Goal: Transaction & Acquisition: Purchase product/service

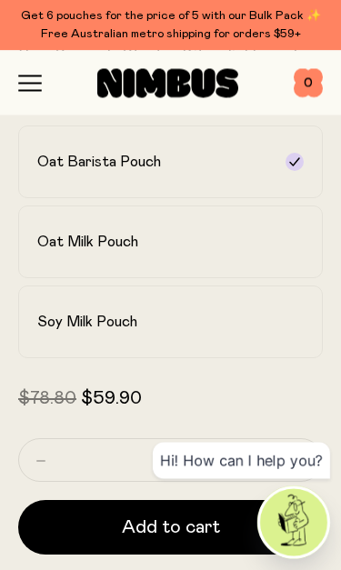
scroll to position [789, 0]
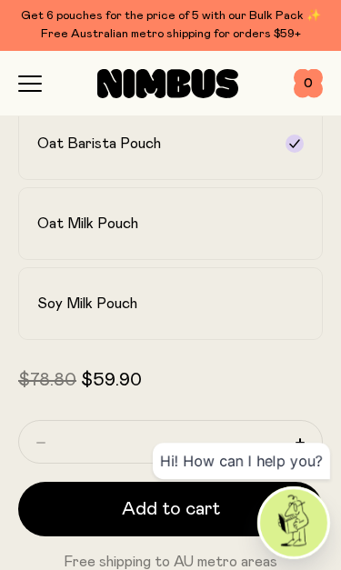
click at [126, 303] on h2 "Soy Milk Pouch" at bounding box center [87, 303] width 100 height 18
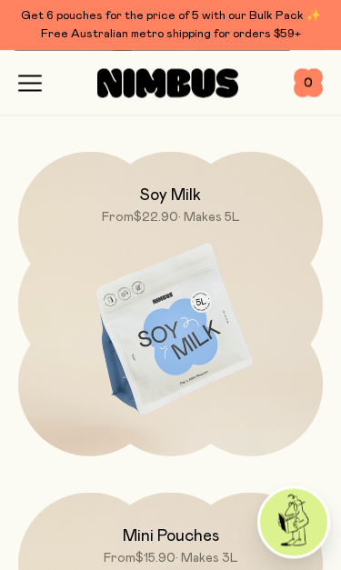
scroll to position [6029, 0]
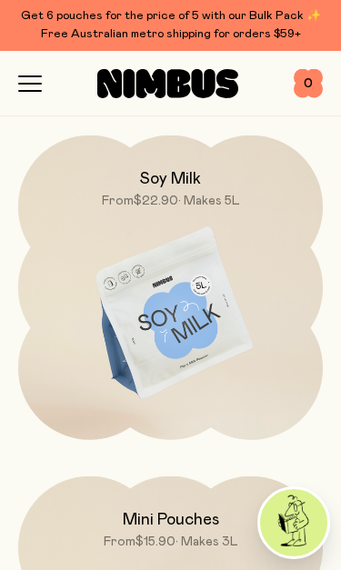
click at [180, 326] on img at bounding box center [170, 314] width 304 height 358
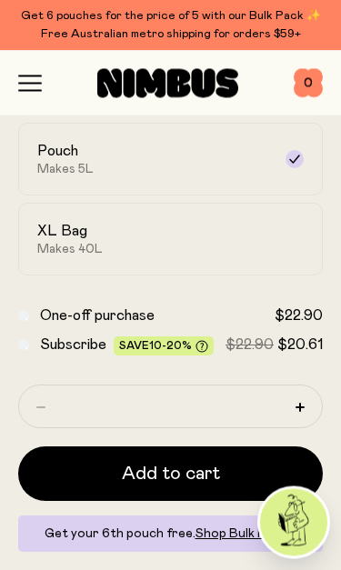
scroll to position [649, 0]
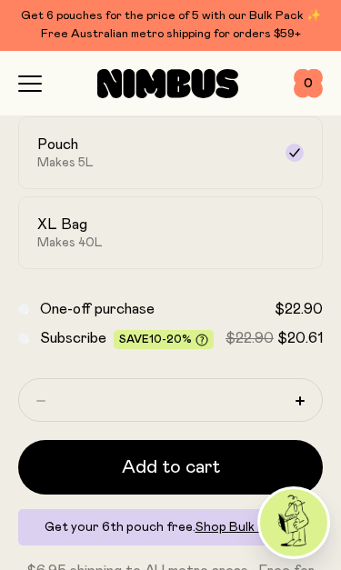
click at [95, 243] on span "Makes 40L" at bounding box center [69, 242] width 65 height 15
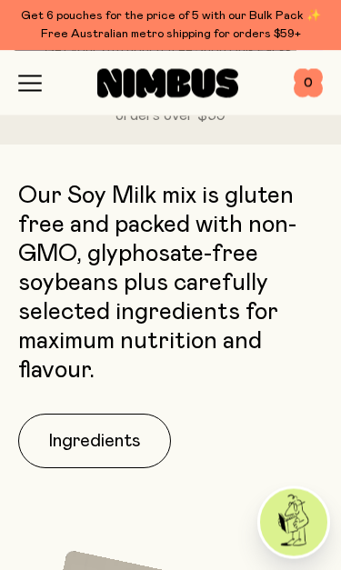
scroll to position [1156, 0]
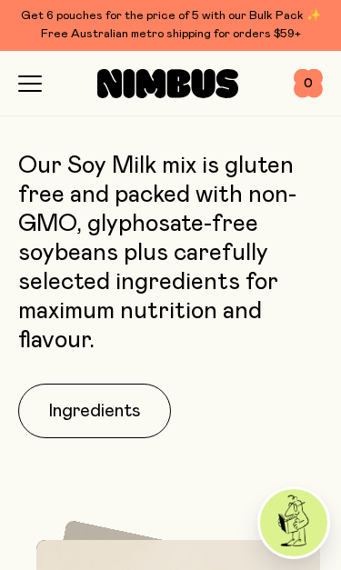
click at [111, 383] on button "Ingredients" at bounding box center [94, 410] width 153 height 55
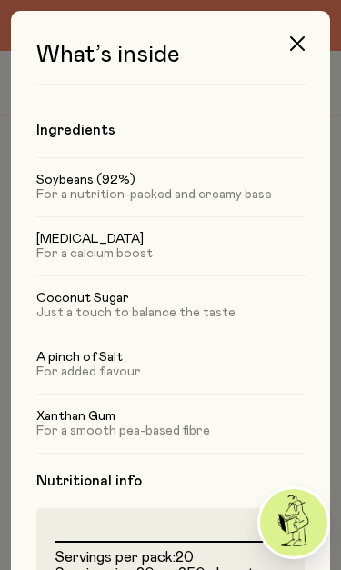
scroll to position [0, 0]
click at [294, 47] on icon "button" at bounding box center [297, 43] width 15 height 15
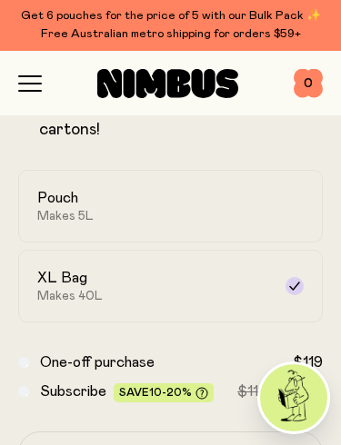
scroll to position [594, 0]
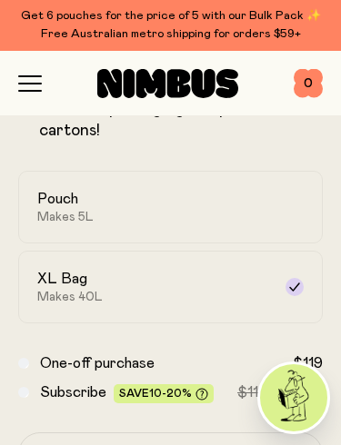
click at [233, 214] on div "Pouch Makes 5L" at bounding box center [153, 207] width 233 height 35
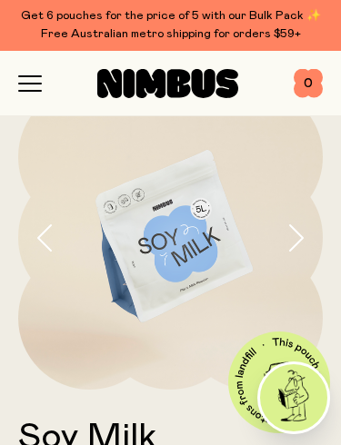
scroll to position [0, 0]
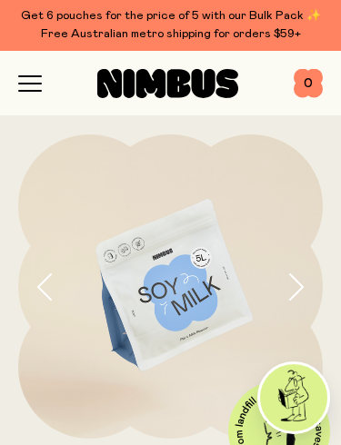
click at [33, 89] on icon "button" at bounding box center [30, 83] width 24 height 16
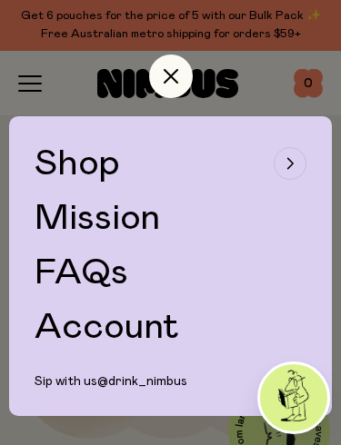
click at [86, 160] on span "Shop" at bounding box center [77, 163] width 85 height 36
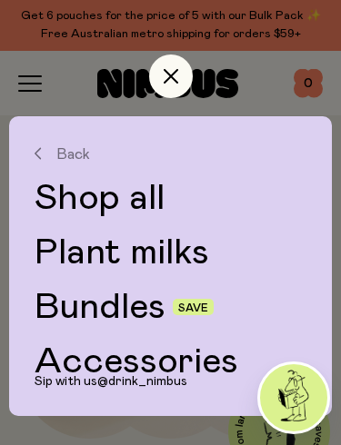
click at [135, 250] on link "Plant milks" at bounding box center [171, 252] width 272 height 36
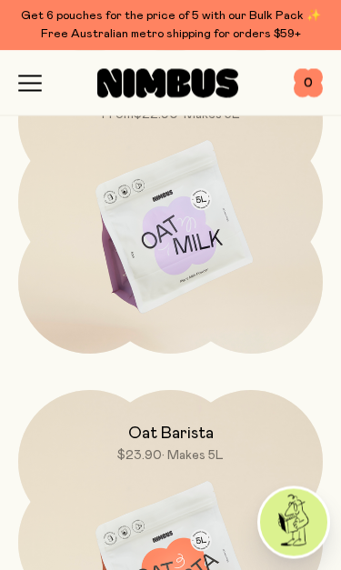
scroll to position [238, 0]
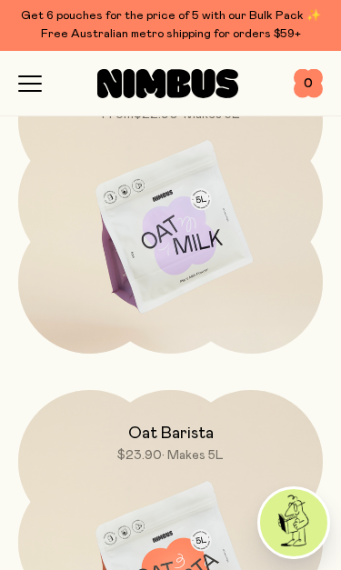
click at [194, 237] on img at bounding box center [170, 228] width 304 height 358
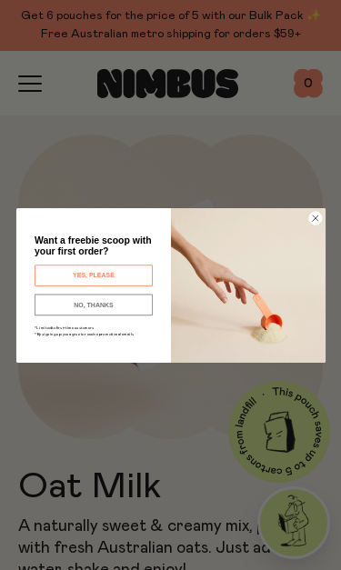
click at [103, 304] on button "NO, THANKS" at bounding box center [93, 304] width 118 height 22
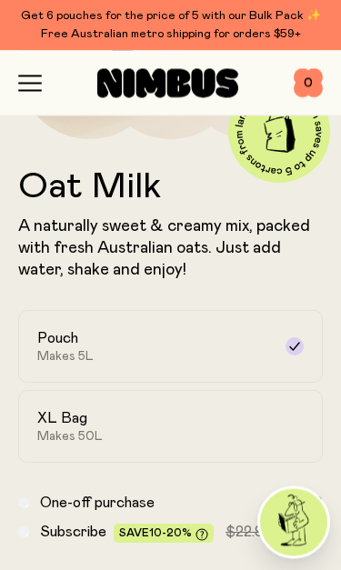
scroll to position [300, 0]
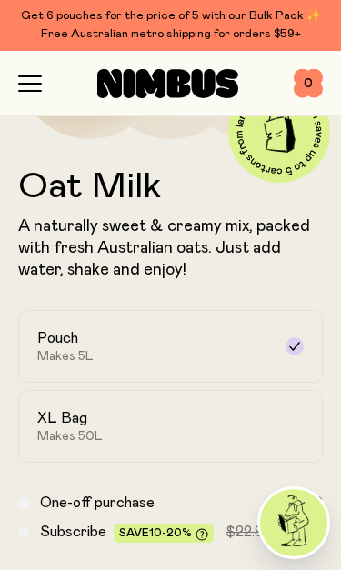
click at [112, 422] on div "XL Bag Makes 50L" at bounding box center [153, 426] width 233 height 35
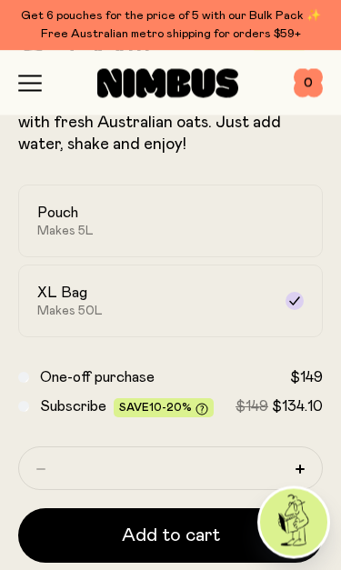
scroll to position [425, 0]
